Goal: Contribute content: Add original content to the website for others to see

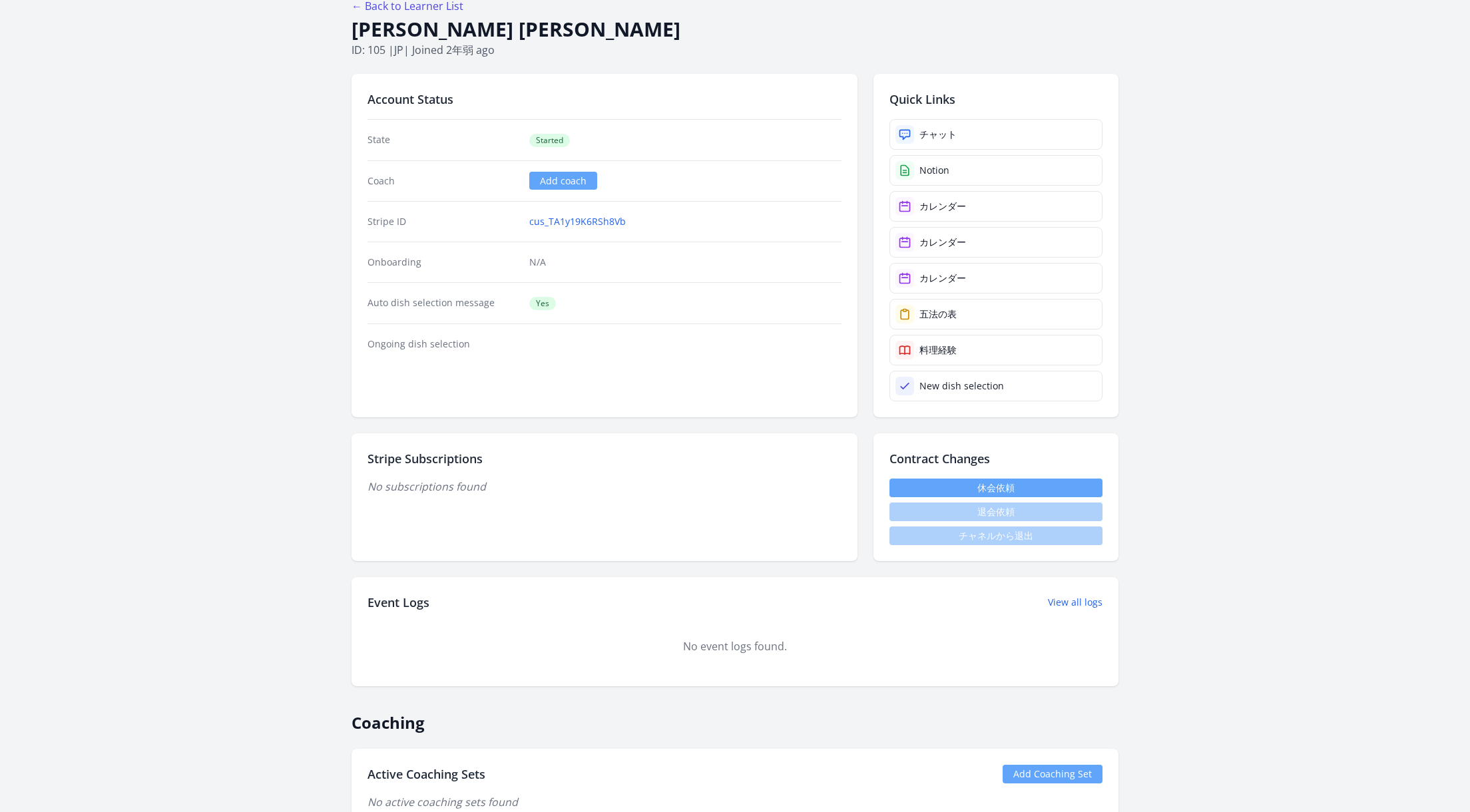
scroll to position [48, 0]
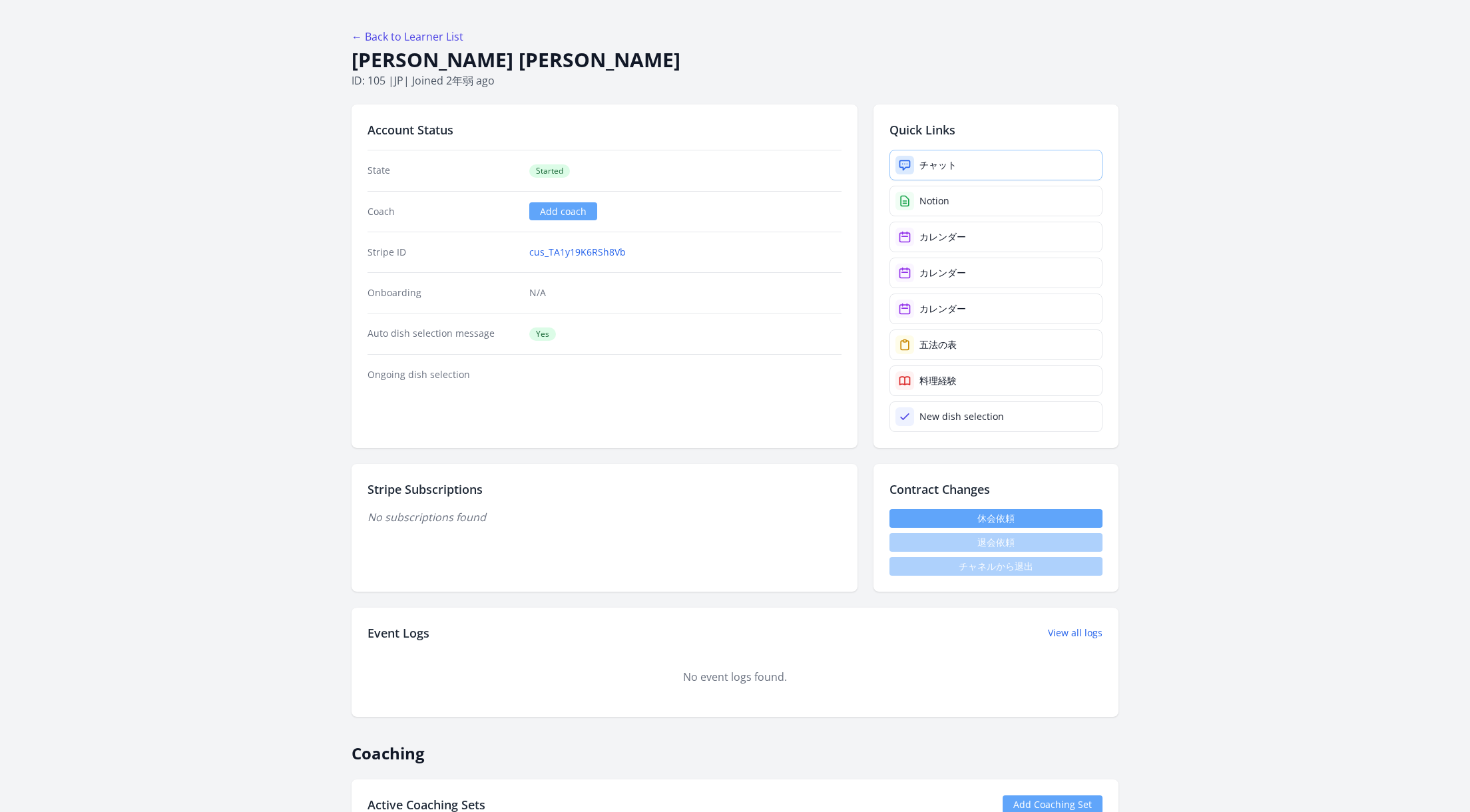
click at [1003, 165] on link "チャット" at bounding box center [995, 165] width 213 height 30
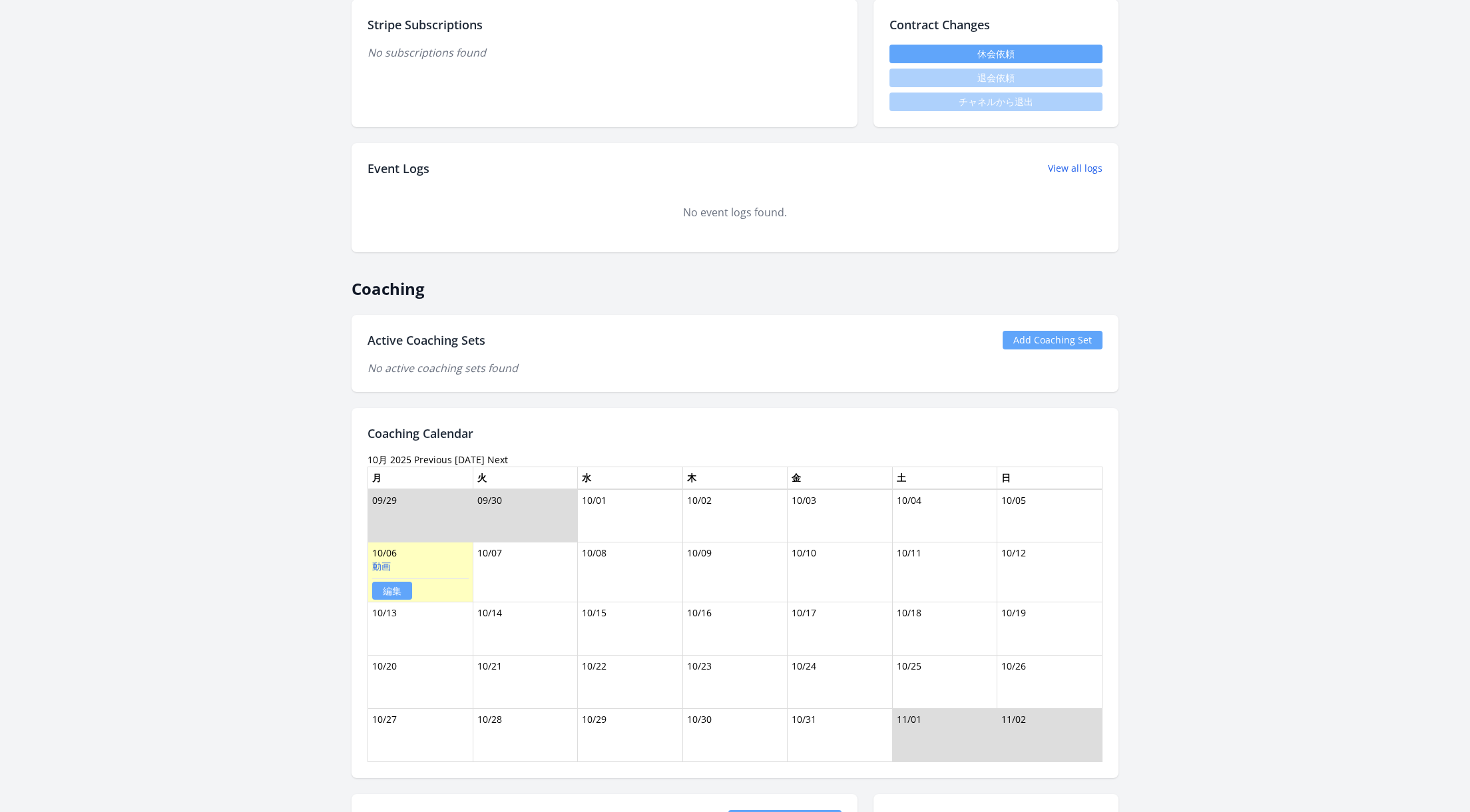
scroll to position [854, 0]
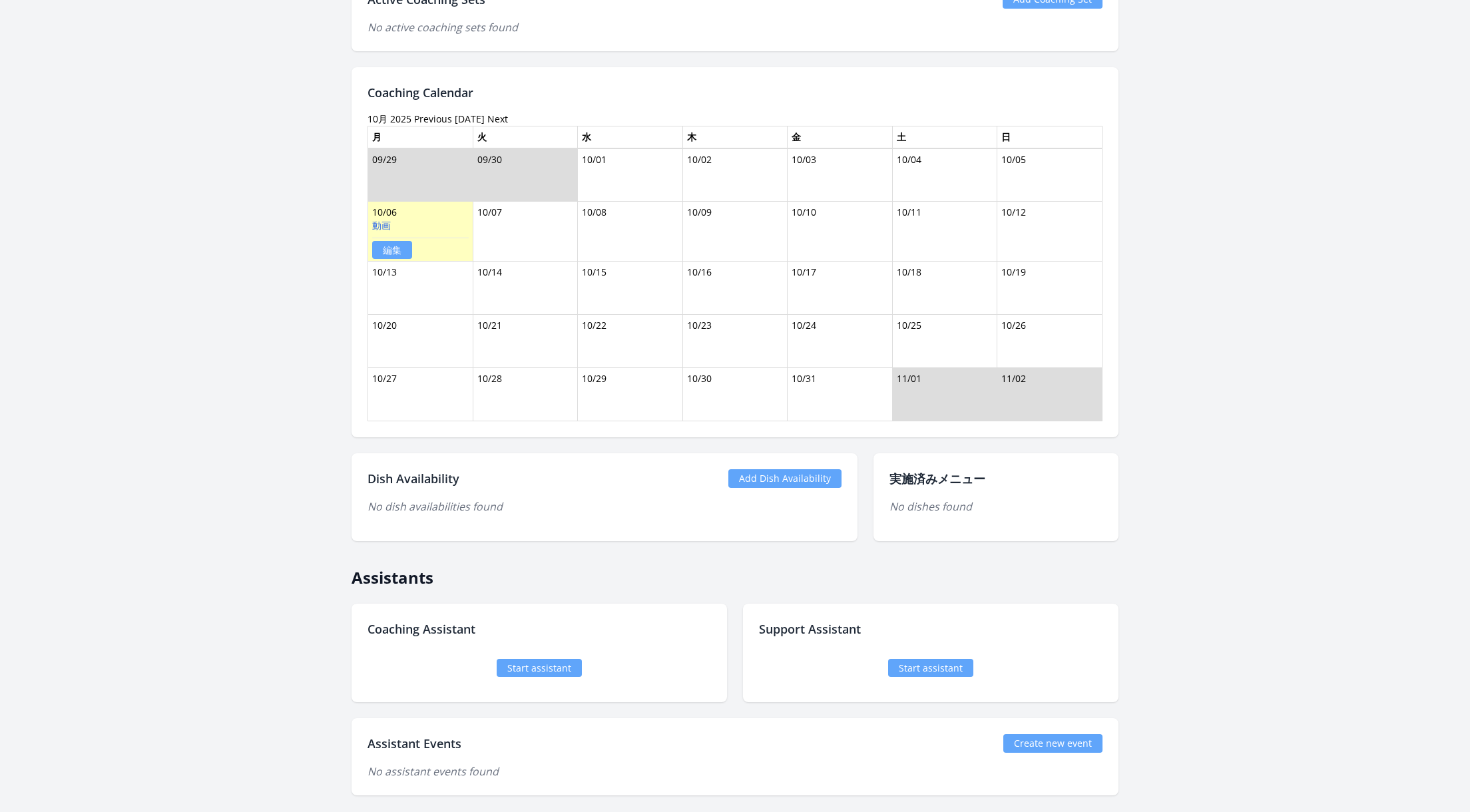
click at [558, 662] on link "Start assistant" at bounding box center [540, 668] width 85 height 18
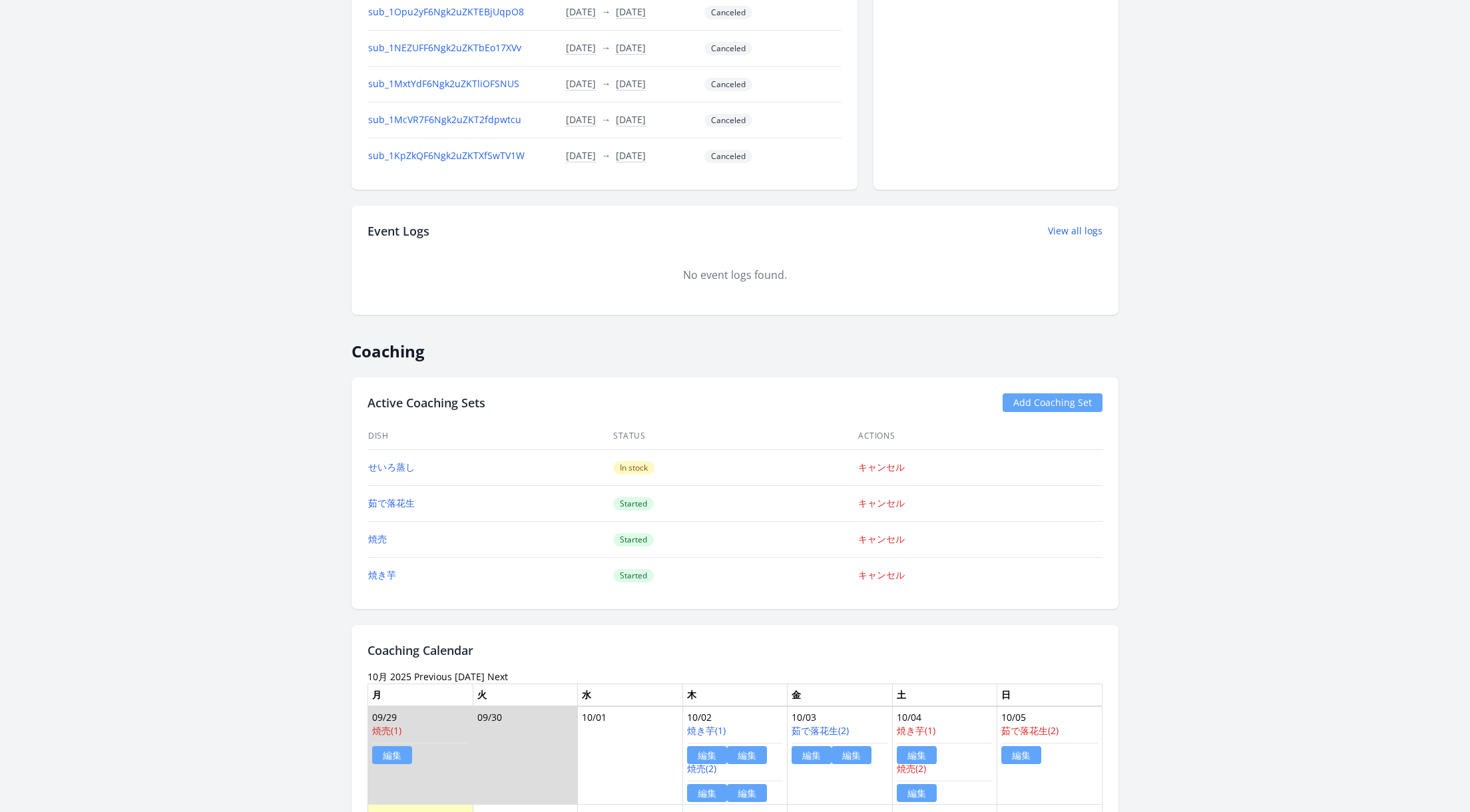
scroll to position [928, 0]
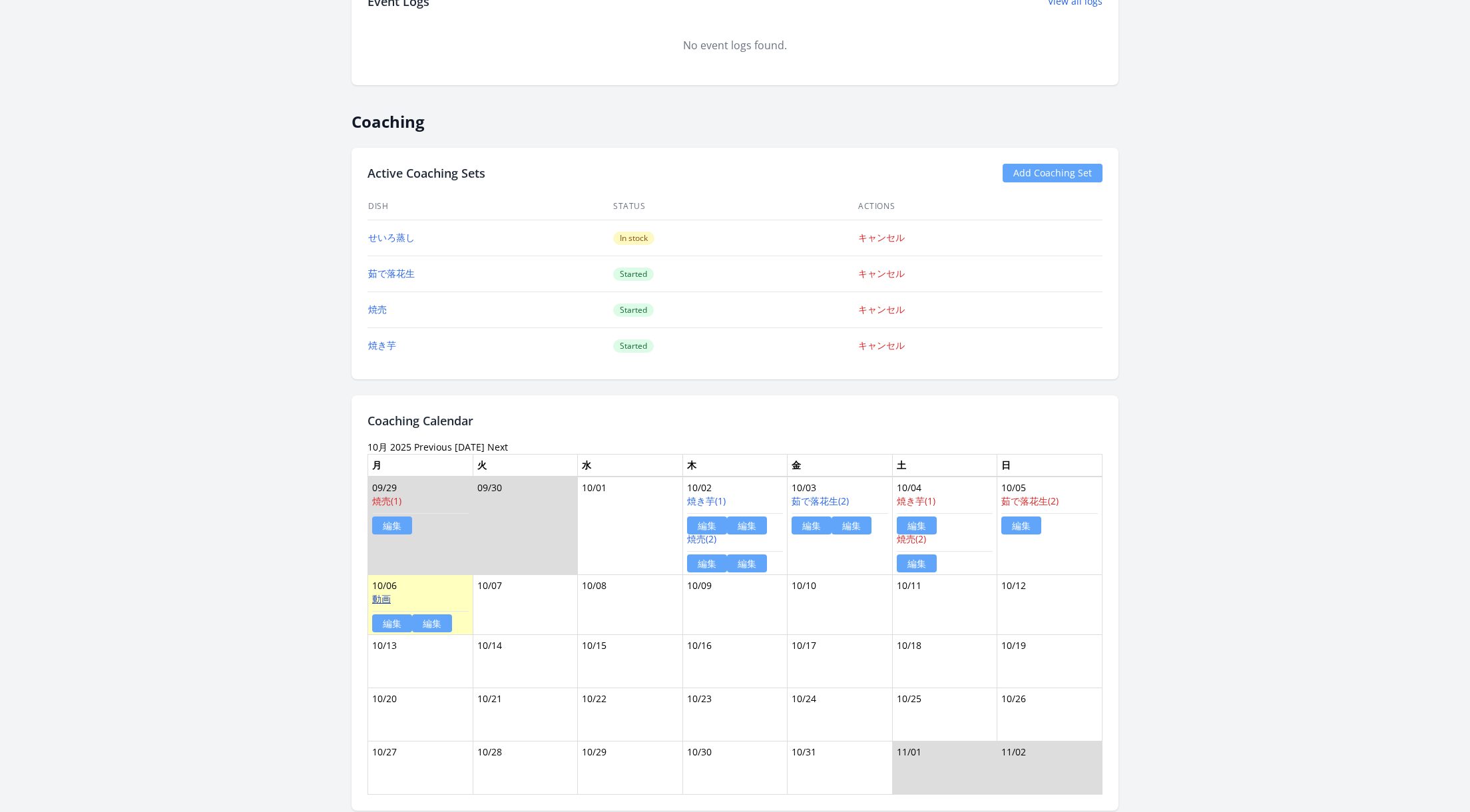
click at [386, 593] on link "動画" at bounding box center [381, 599] width 19 height 12
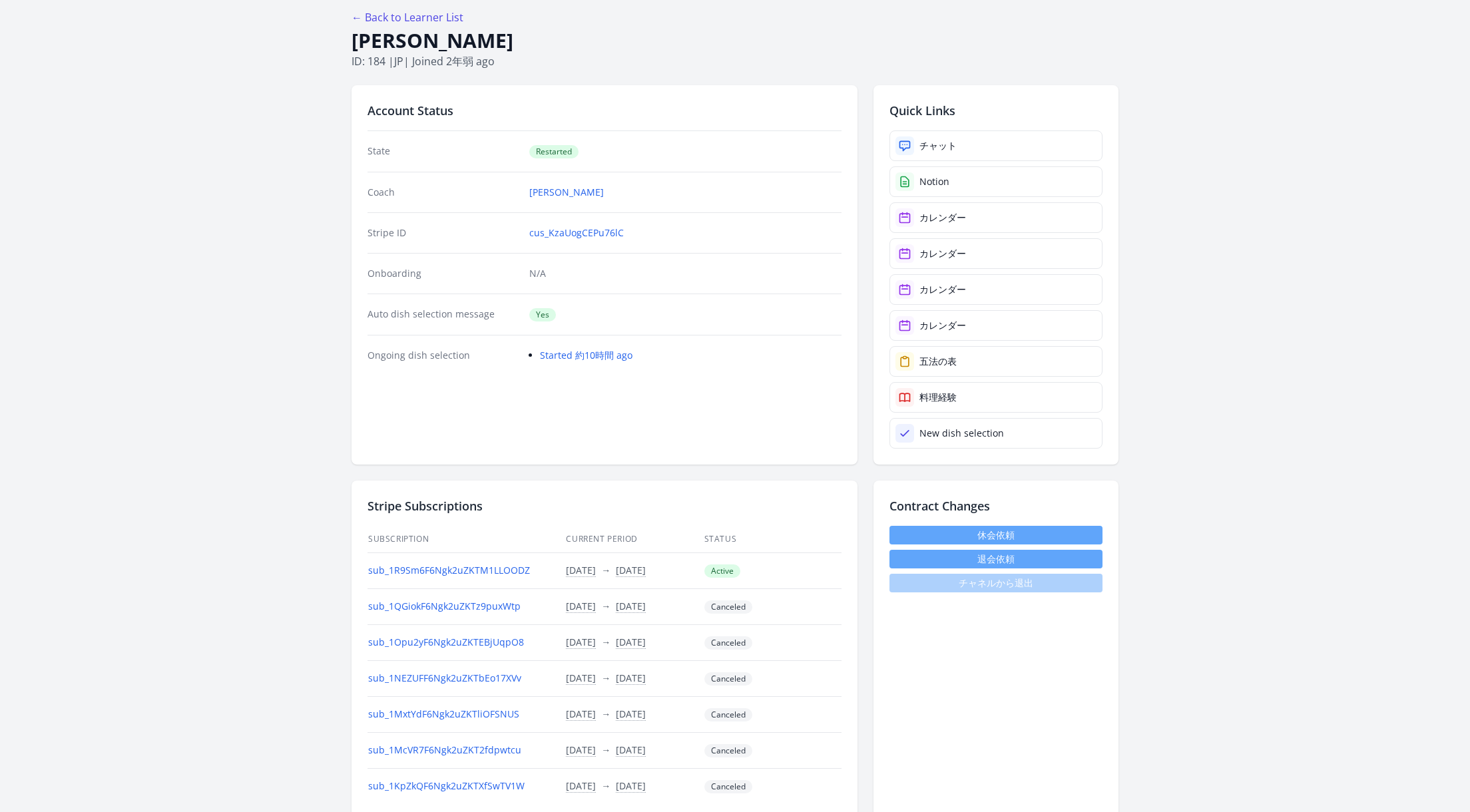
scroll to position [0, 0]
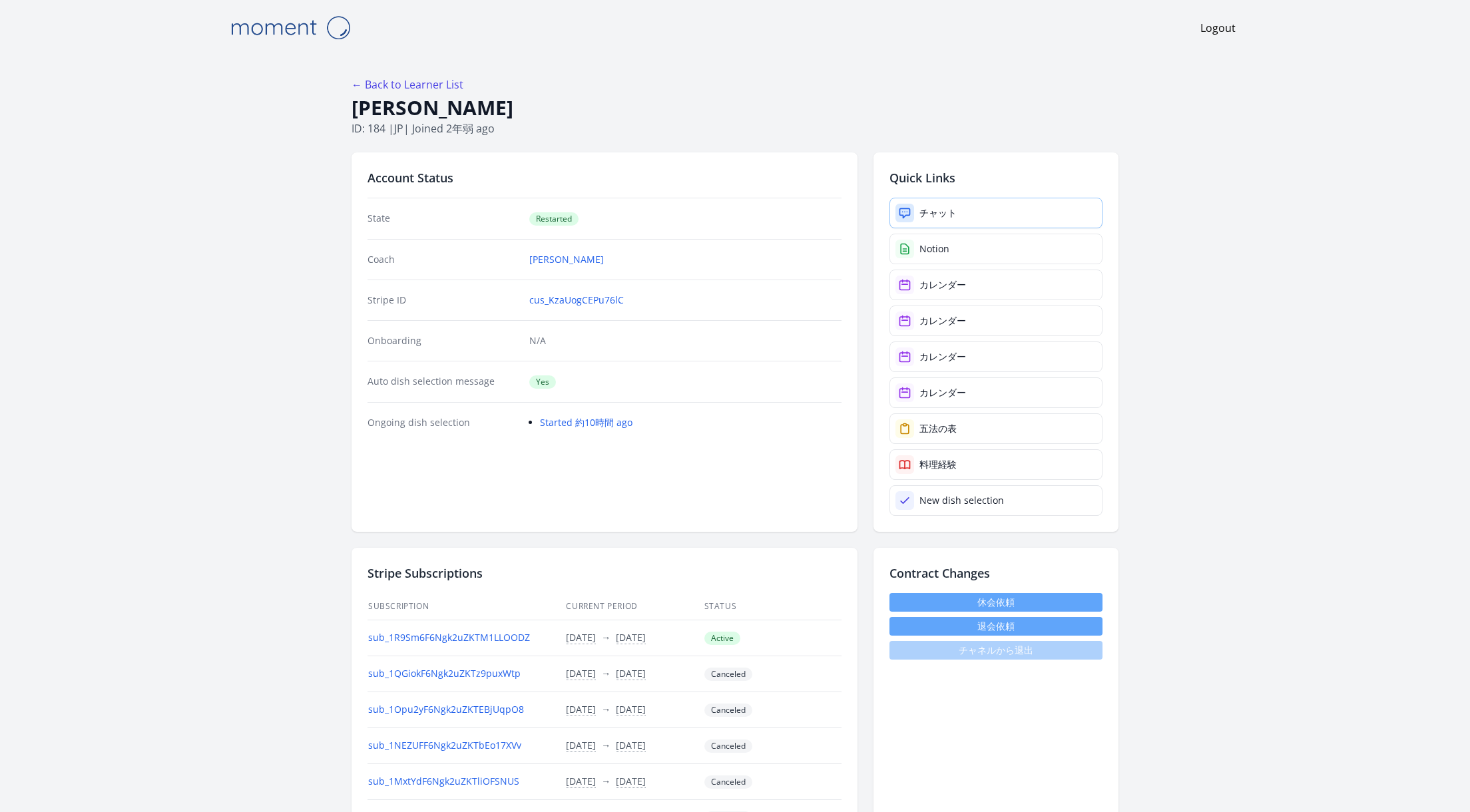
click at [945, 208] on div "チャット" at bounding box center [938, 213] width 37 height 13
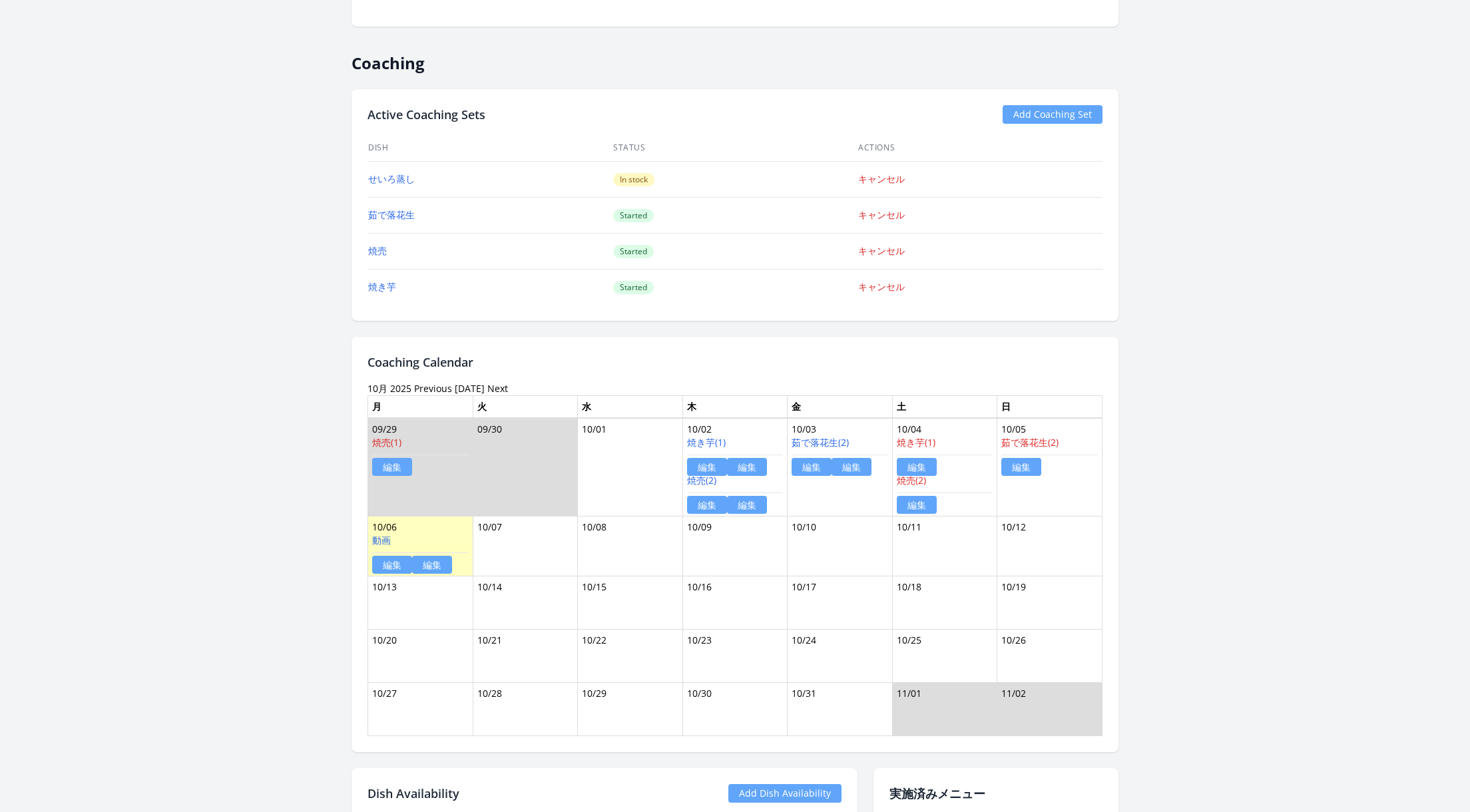
scroll to position [1109, 0]
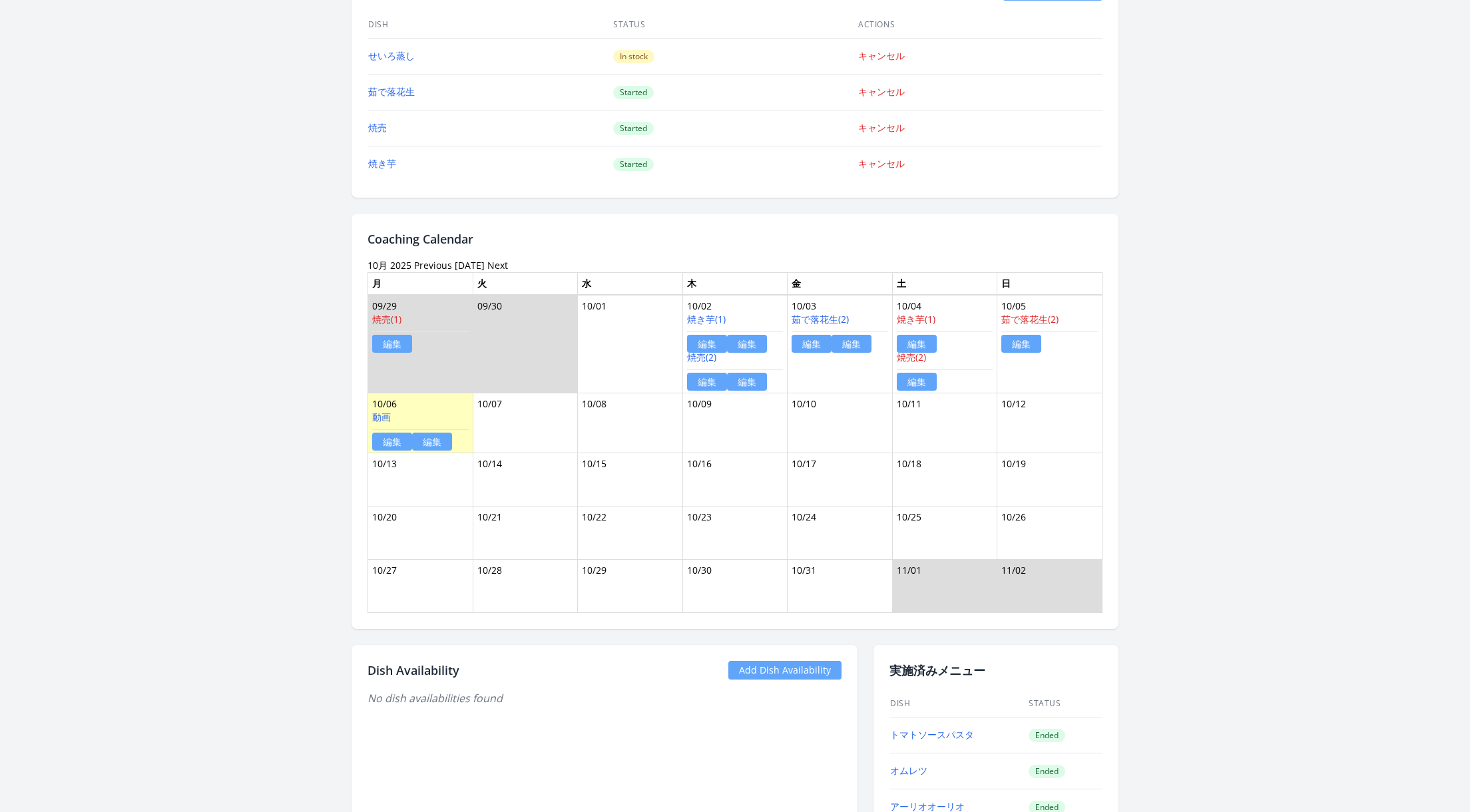
click at [429, 434] on link "編集" at bounding box center [432, 442] width 40 height 18
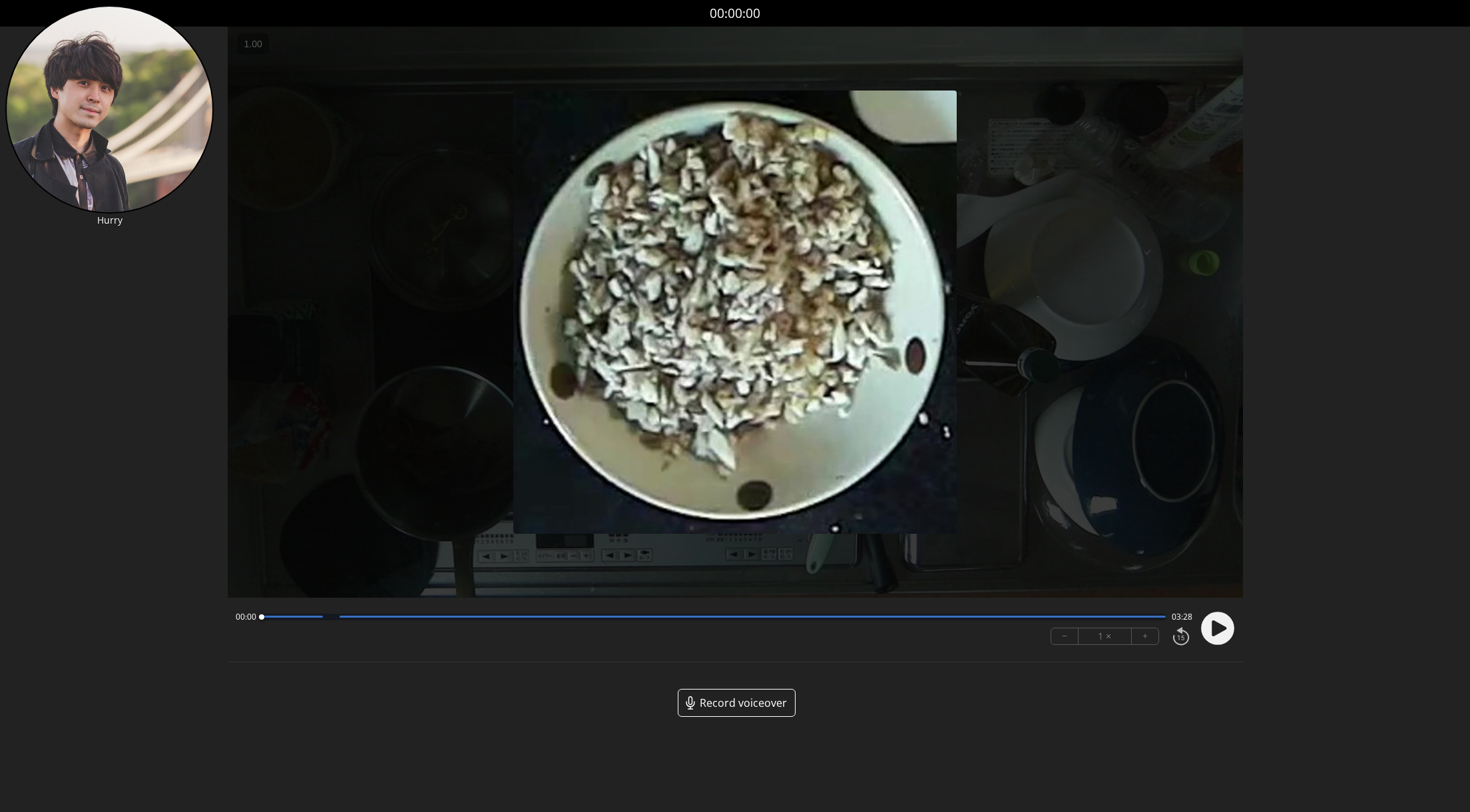
click at [1214, 623] on icon at bounding box center [1219, 629] width 14 height 16
click at [1182, 635] on icon at bounding box center [1181, 636] width 22 height 22
click at [1170, 629] on icon at bounding box center [1181, 636] width 22 height 22
click at [1179, 638] on icon at bounding box center [1181, 636] width 22 height 22
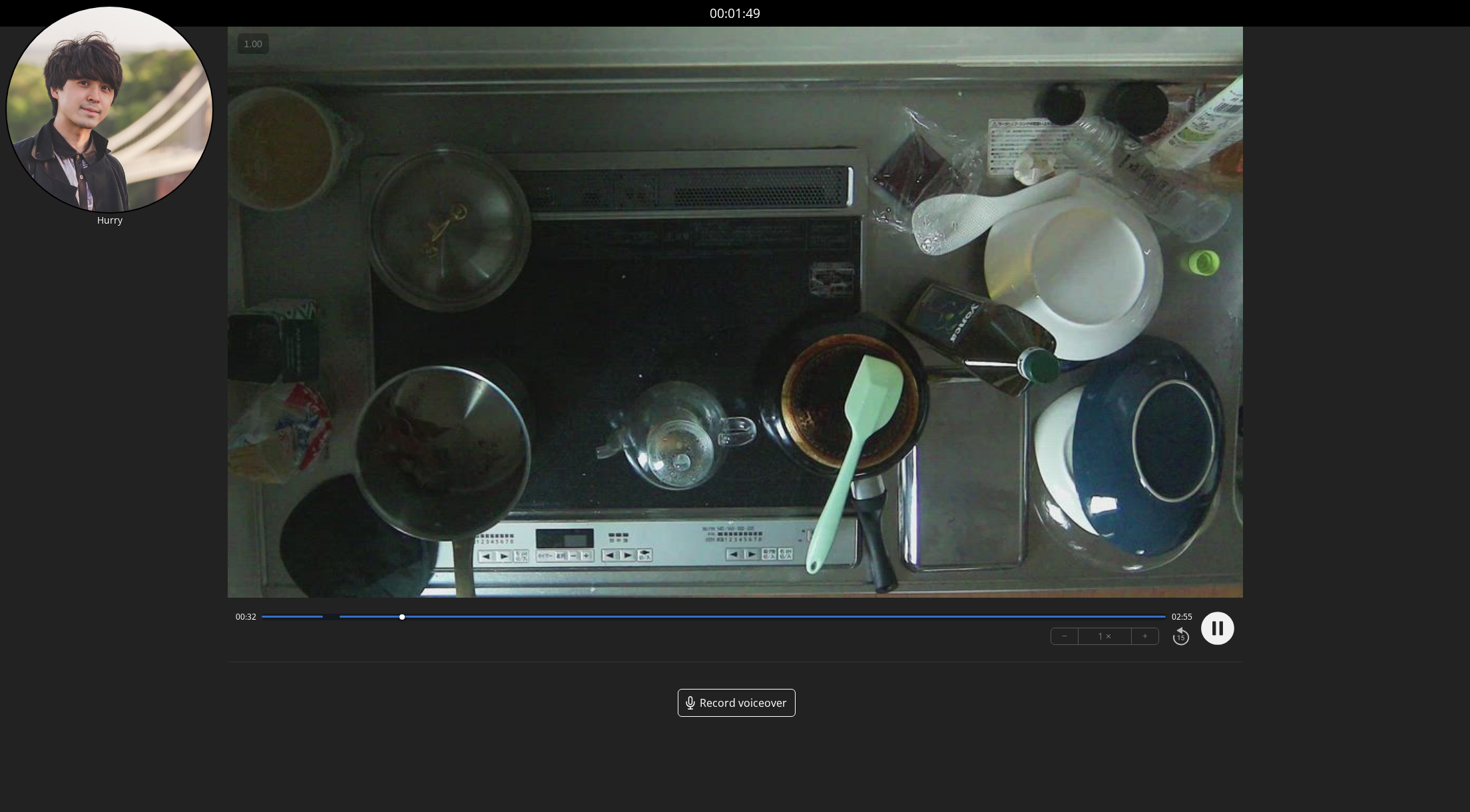
click at [1222, 633] on icon at bounding box center [1221, 629] width 4 height 14
click at [1223, 627] on icon at bounding box center [1219, 629] width 14 height 16
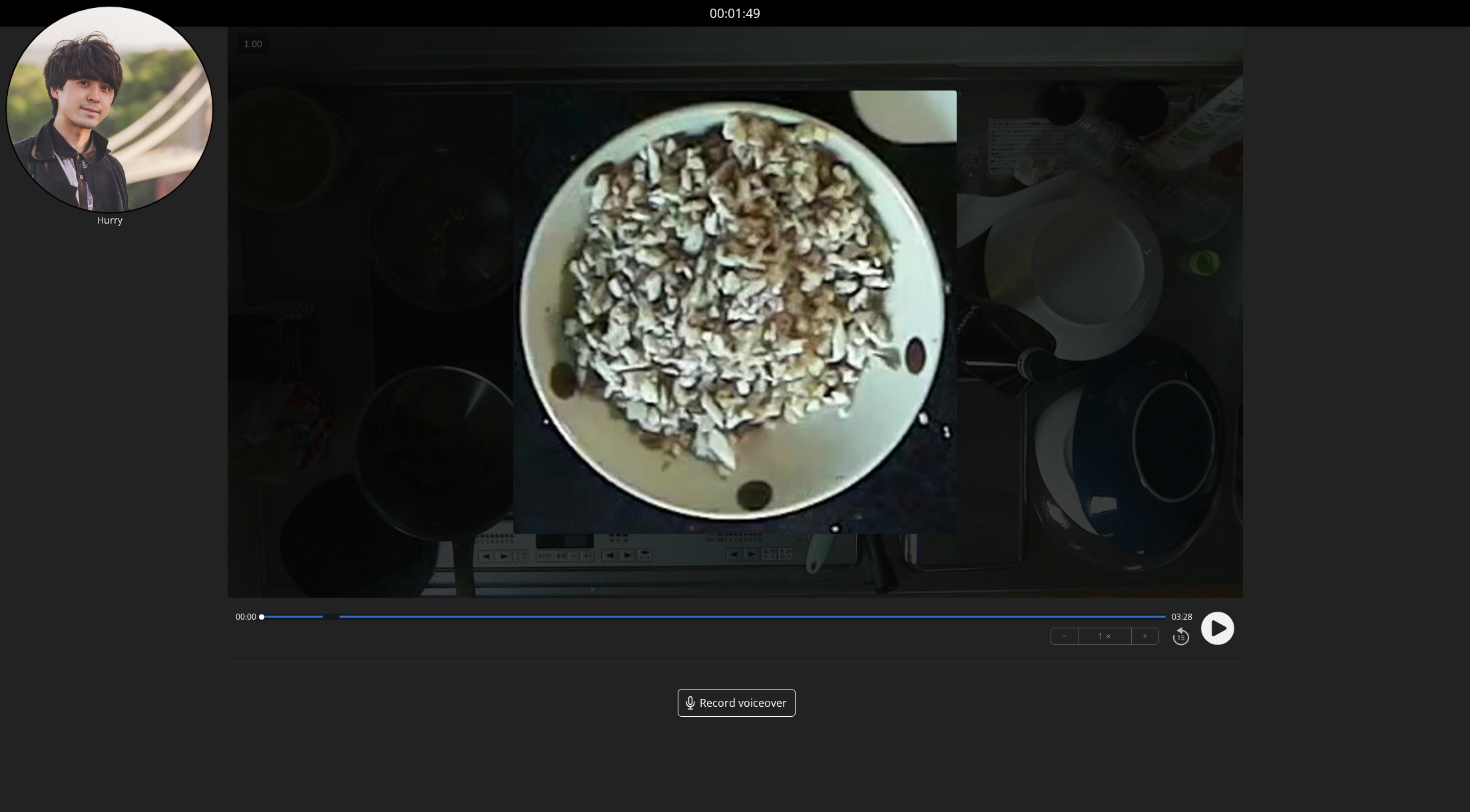
drag, startPoint x: 416, startPoint y: 618, endPoint x: 231, endPoint y: 637, distance: 186.0
click at [231, 637] on div "00:00 03:28 − 1 × +" at bounding box center [711, 629] width 962 height 45
click at [1217, 637] on circle at bounding box center [1217, 628] width 33 height 33
click at [754, 704] on span "Record voiceover" at bounding box center [743, 703] width 87 height 16
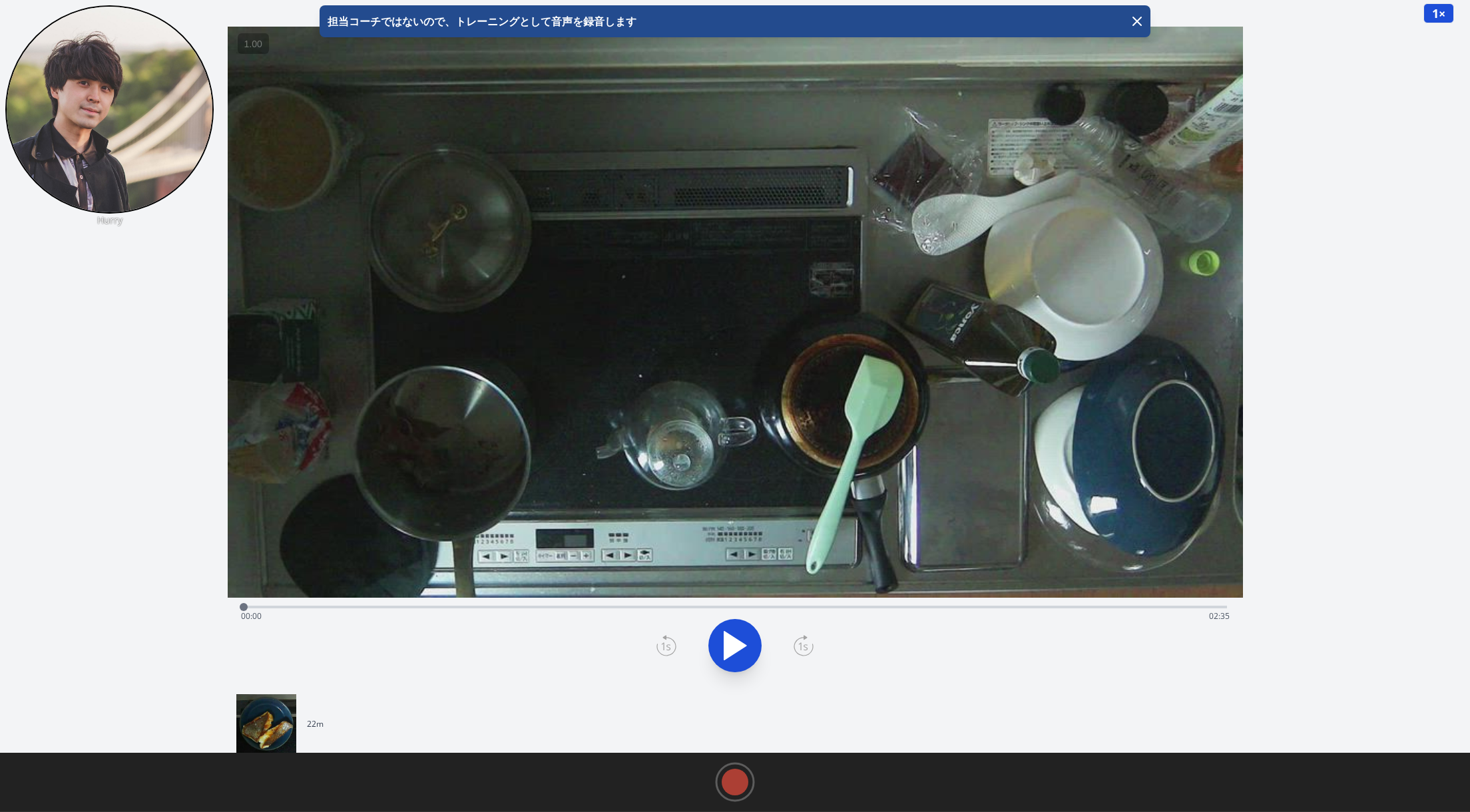
scroll to position [46, 0]
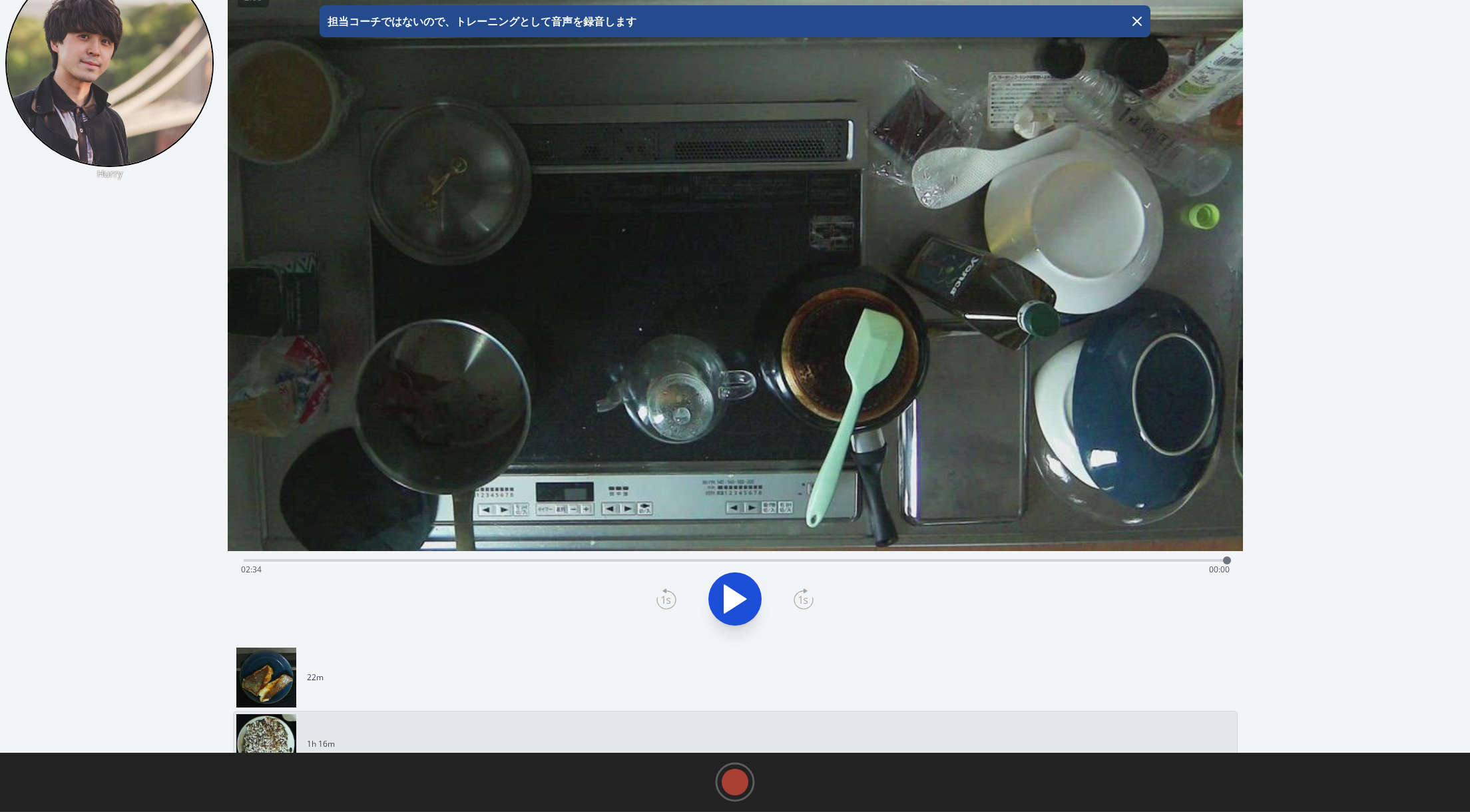
drag, startPoint x: 247, startPoint y: 555, endPoint x: 1245, endPoint y: 628, distance: 1000.7
click at [1245, 628] on div "録音を消去しますか？ 一度消去したものは元に戻せません。 戻る 消去する Hurry 01:16:10 1 × 0.25× 0.5× 1× 1.5× 2× T…" at bounding box center [735, 384] width 1470 height 860
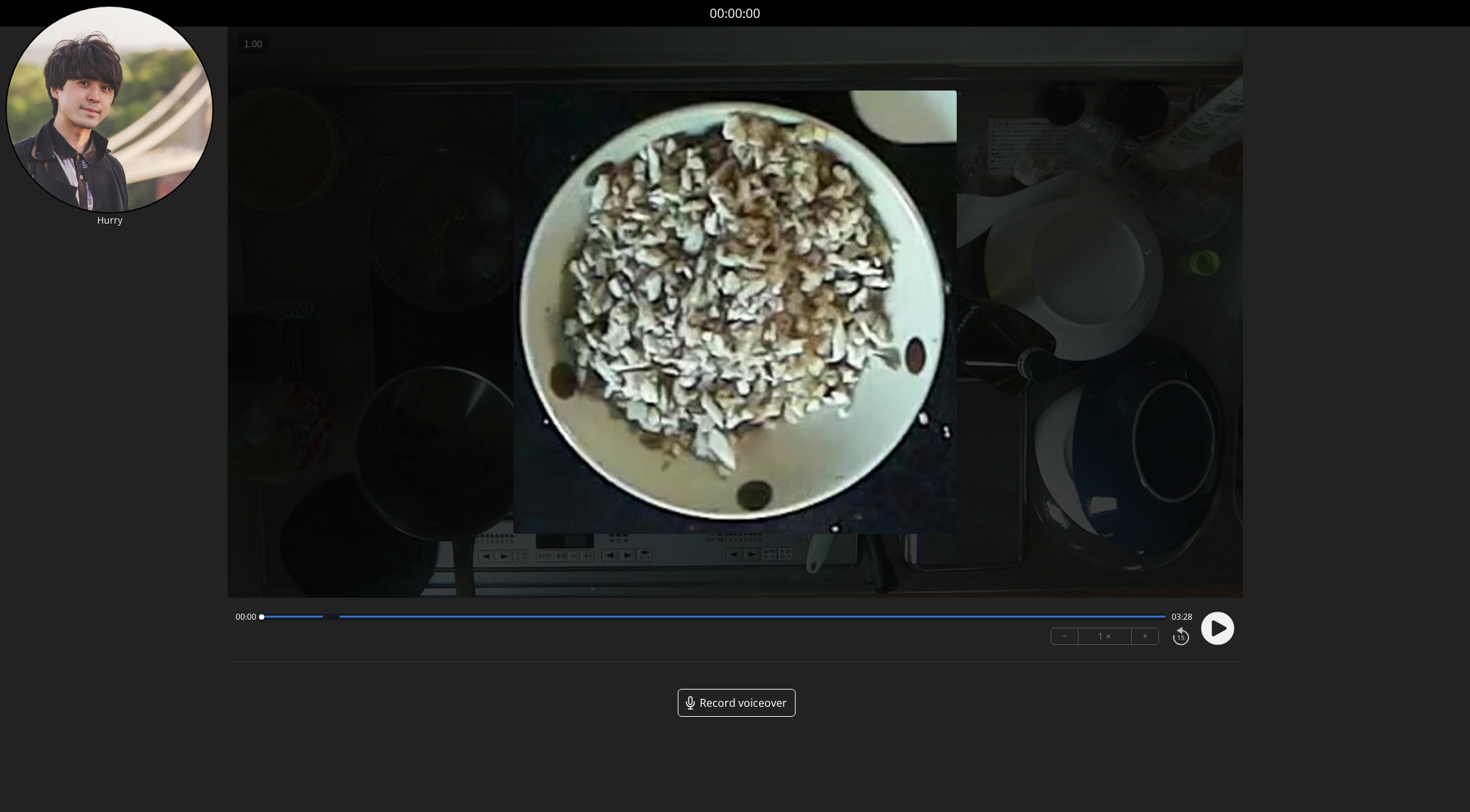
click at [1219, 634] on circle at bounding box center [1217, 628] width 33 height 33
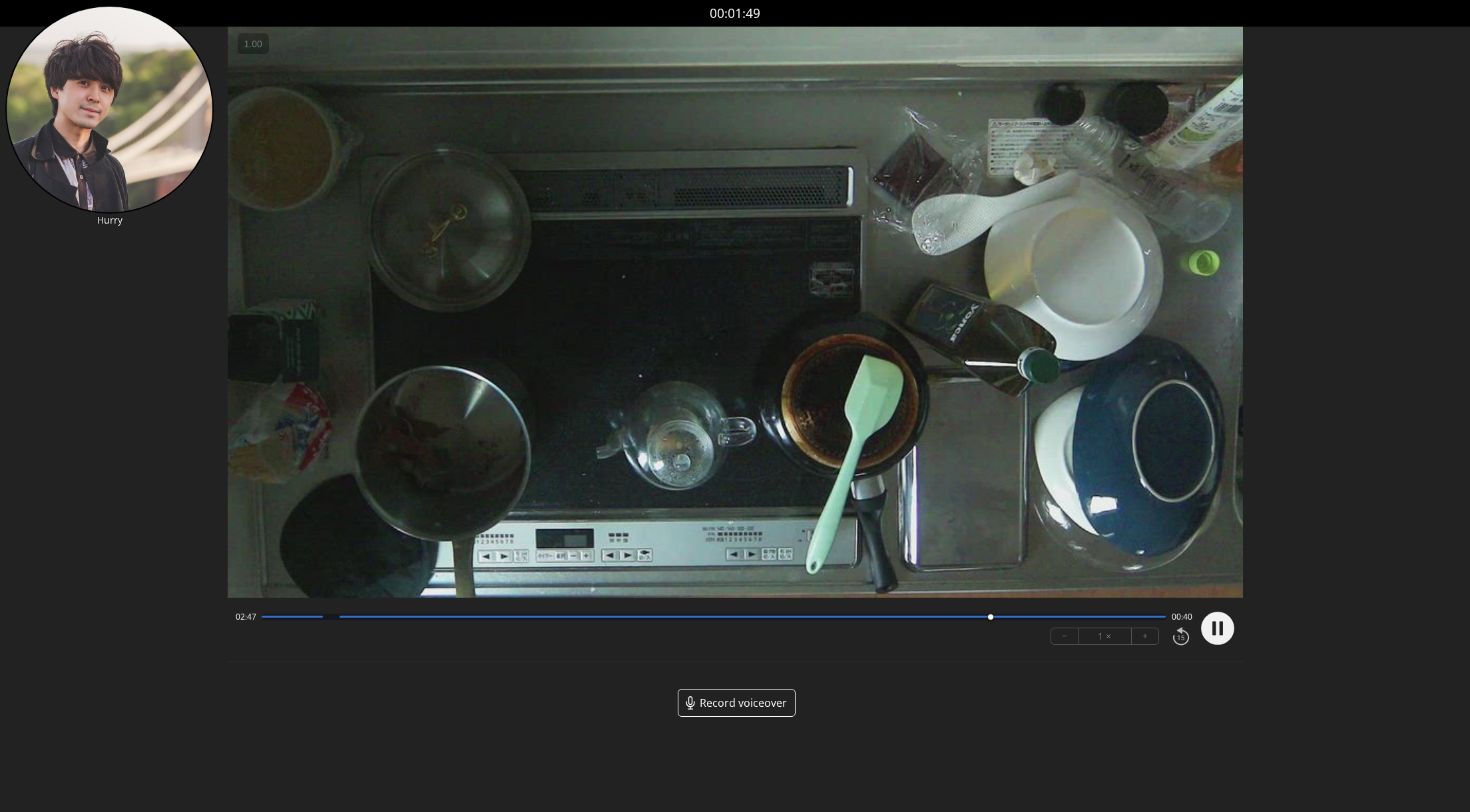
drag, startPoint x: 284, startPoint y: 621, endPoint x: 1041, endPoint y: 677, distance: 759.1
click at [1041, 677] on div "Permission to record audio We need to use the microphone to record your voiceov…" at bounding box center [735, 382] width 1015 height 711
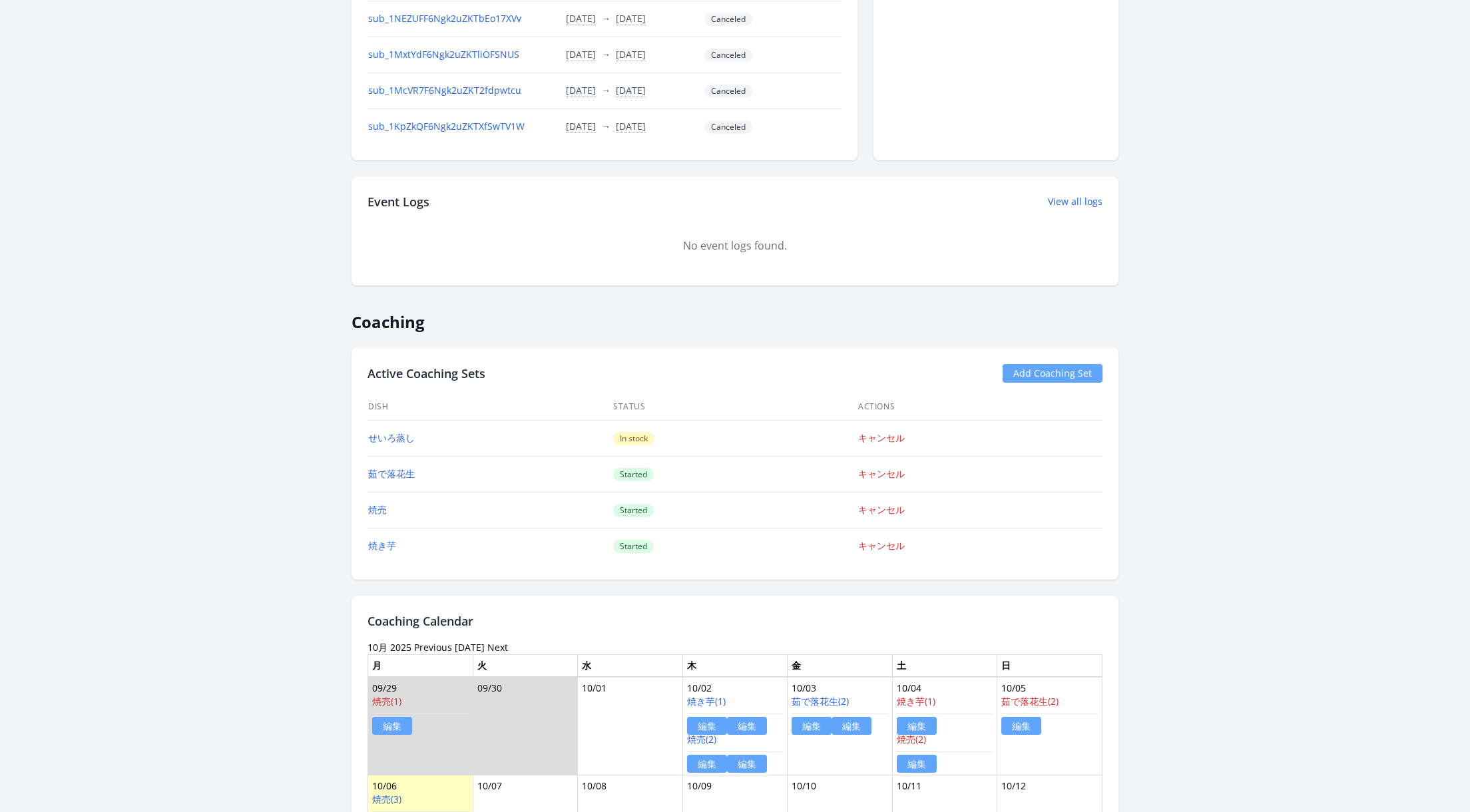
scroll to position [717, 0]
